Goal: Navigation & Orientation: Find specific page/section

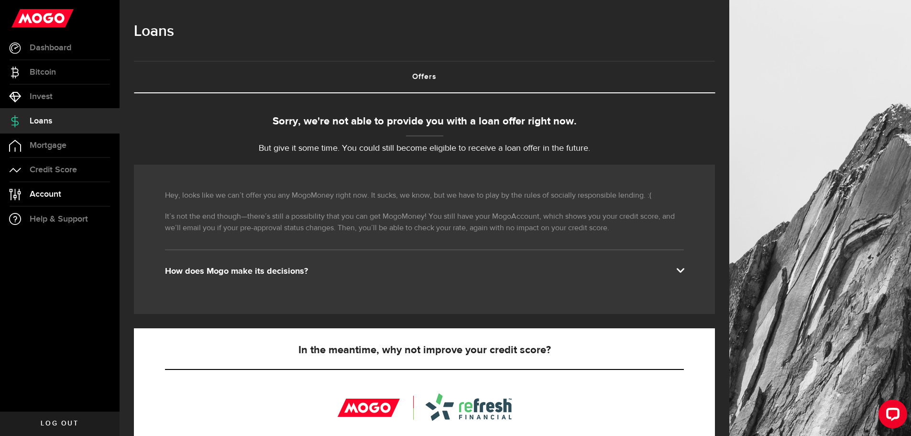
click at [75, 191] on link "Account Compte" at bounding box center [60, 194] width 120 height 24
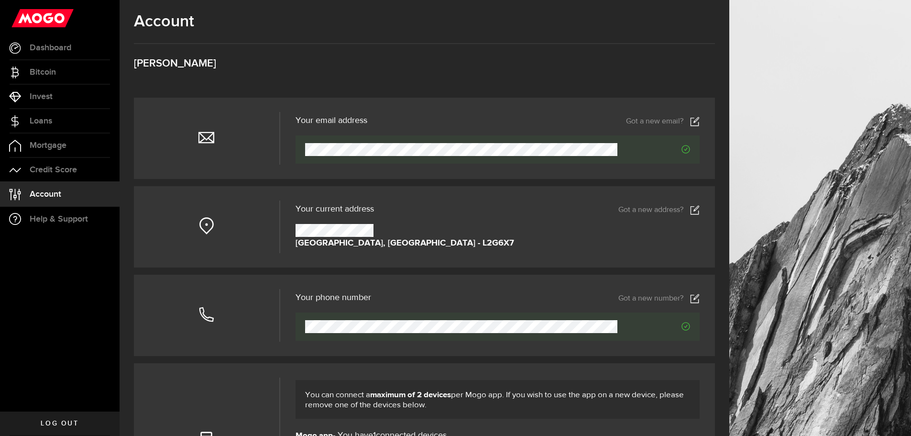
click at [676, 206] on link "Got a new address?" at bounding box center [658, 210] width 81 height 10
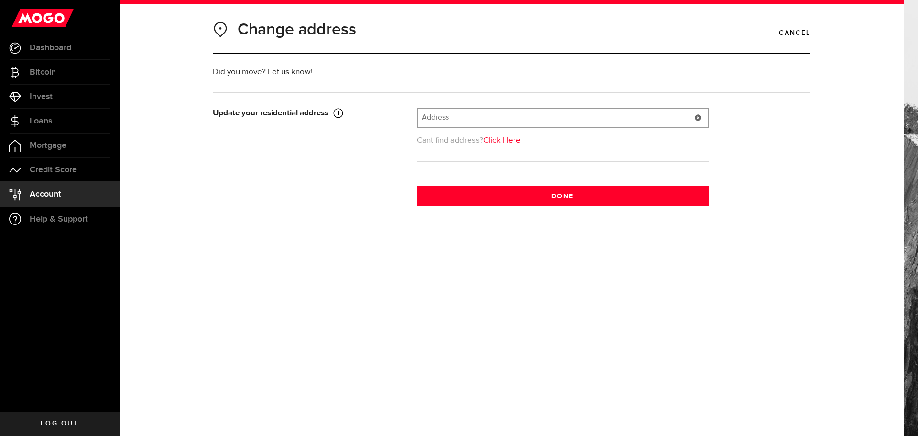
click at [475, 118] on input "text" at bounding box center [563, 118] width 290 height 18
click at [88, 171] on link "Credit Score" at bounding box center [60, 170] width 120 height 24
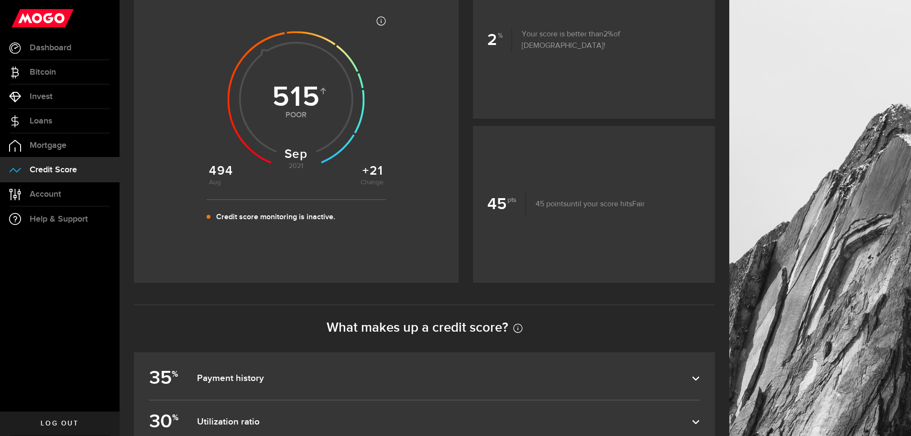
scroll to position [415, 0]
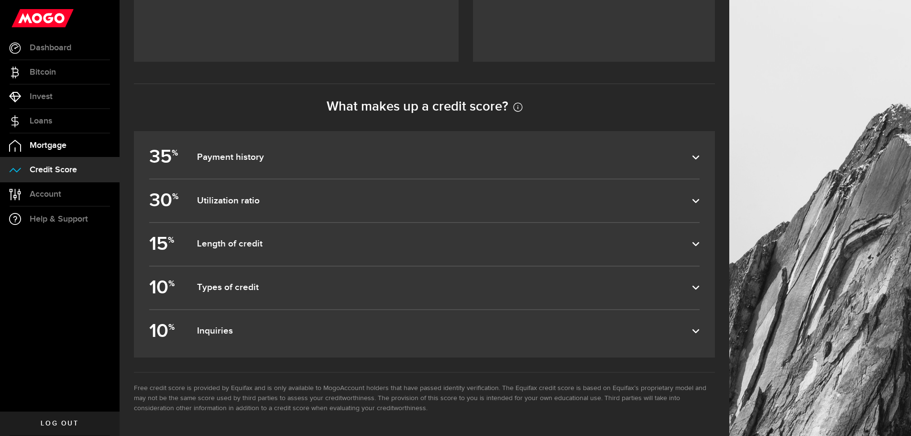
click at [52, 147] on span "Mortgage" at bounding box center [48, 145] width 37 height 9
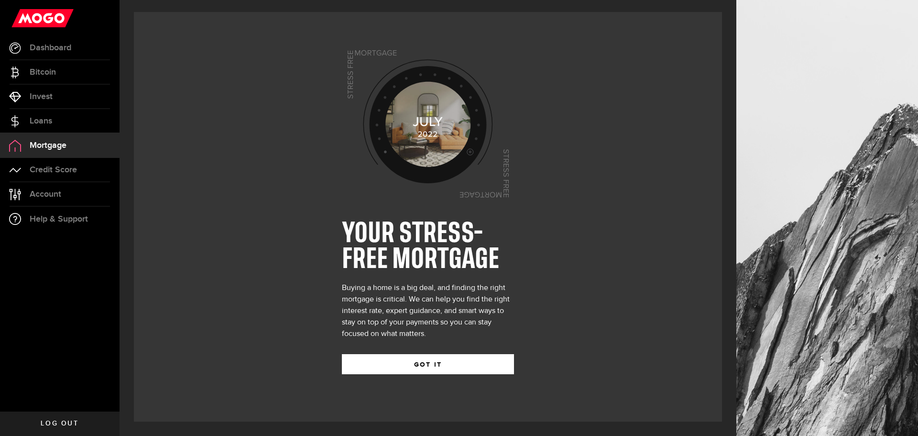
click at [54, 136] on link "Mortgage" at bounding box center [60, 145] width 120 height 24
click at [63, 83] on link "Bitcoin" at bounding box center [60, 72] width 120 height 24
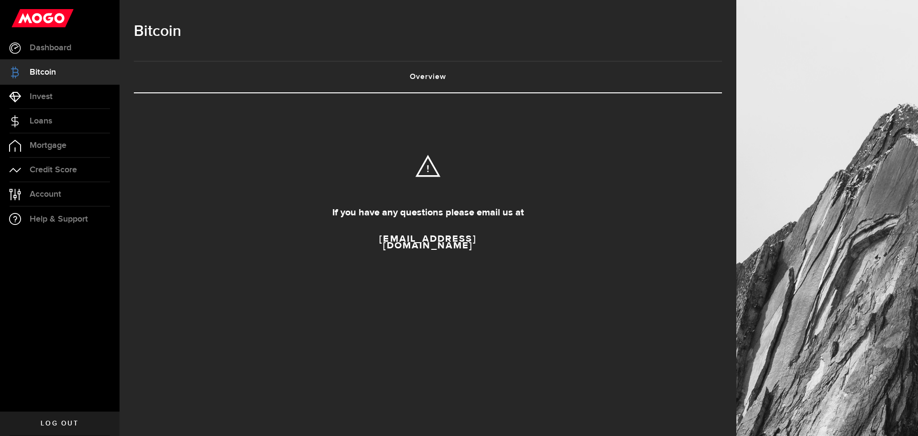
click at [65, 62] on link "Bitcoin" at bounding box center [60, 72] width 120 height 24
click at [68, 47] on span "Dashboard" at bounding box center [51, 48] width 42 height 9
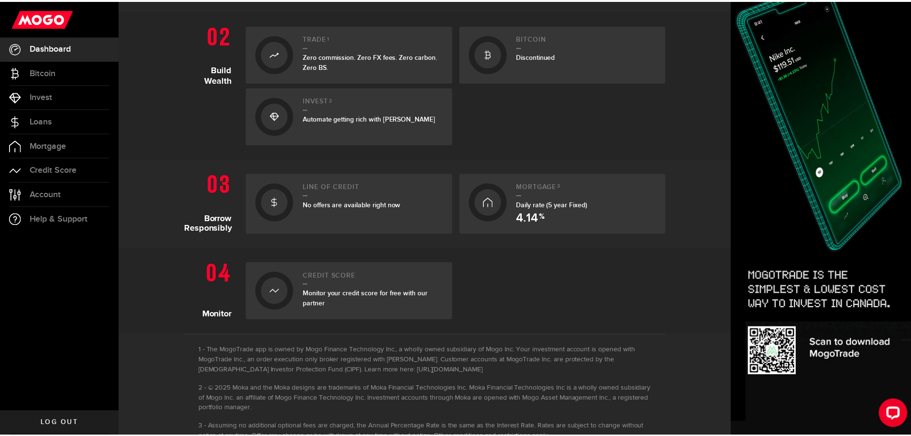
scroll to position [326, 0]
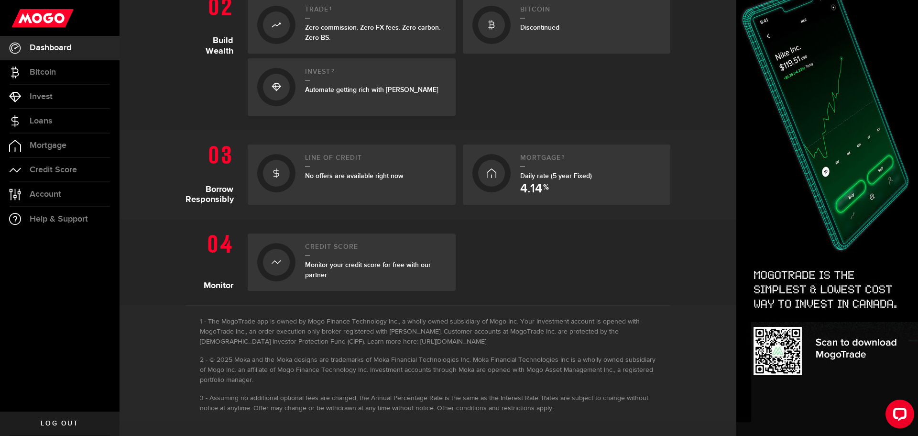
click at [261, 164] on div at bounding box center [276, 173] width 38 height 38
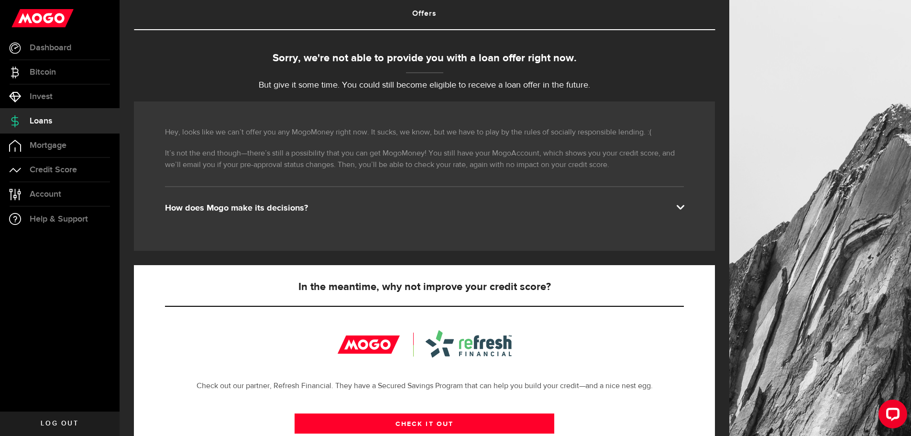
scroll to position [210, 0]
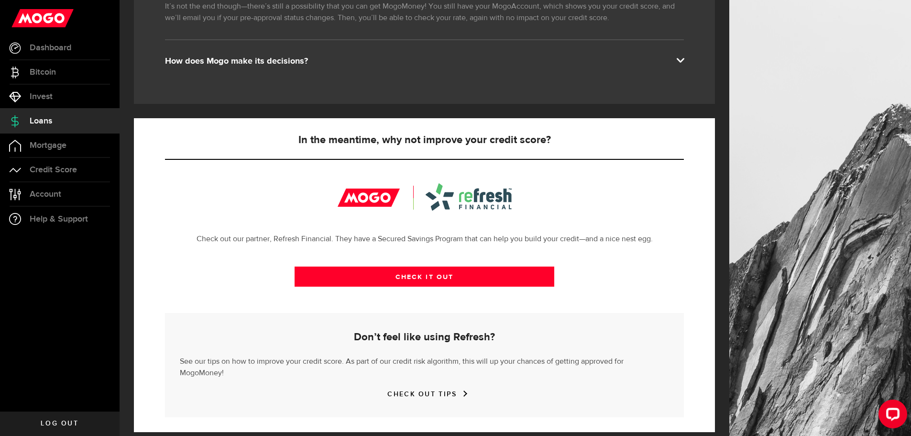
click at [910, 410] on div at bounding box center [891, 415] width 40 height 40
